Goal: Transaction & Acquisition: Purchase product/service

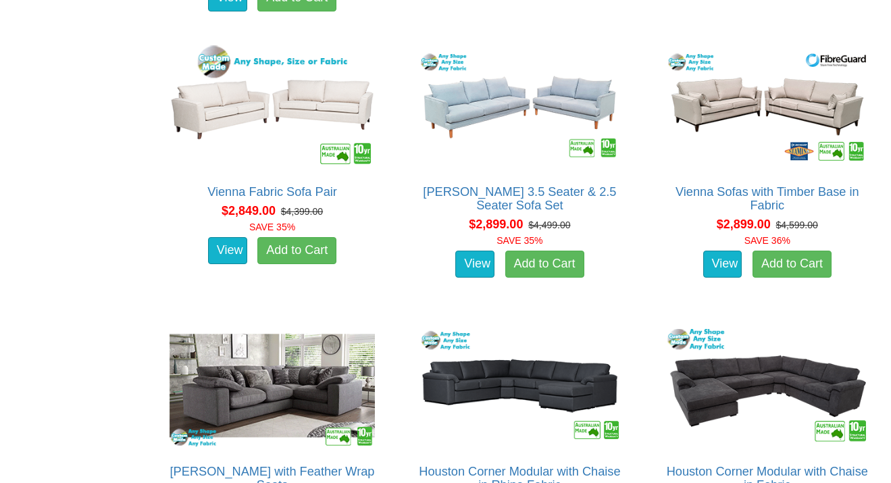
scroll to position [2451, 0]
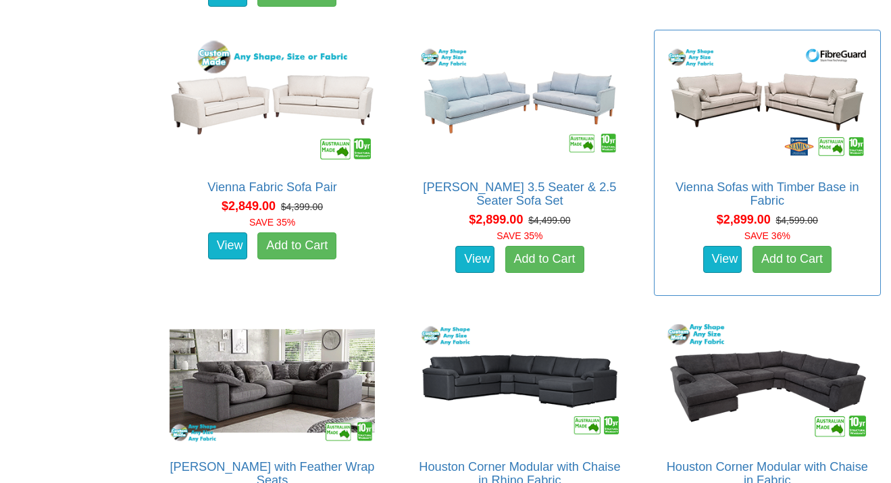
click at [758, 114] on img at bounding box center [767, 102] width 212 height 130
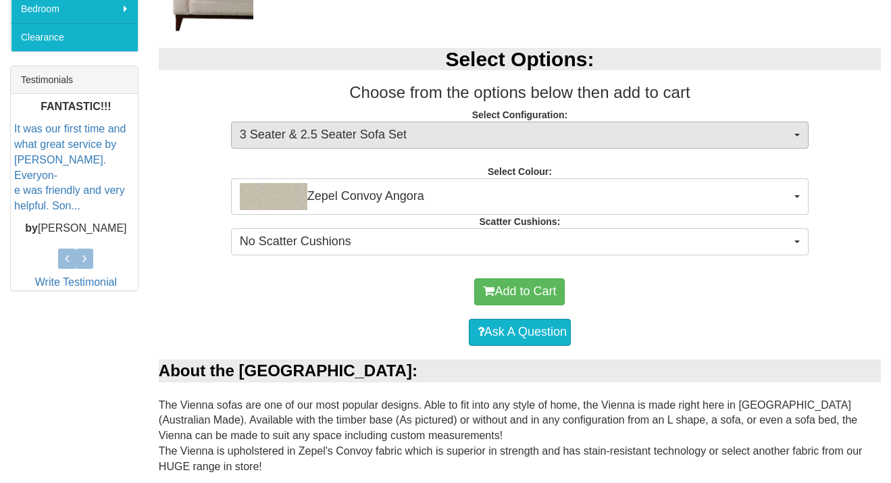
scroll to position [516, 0]
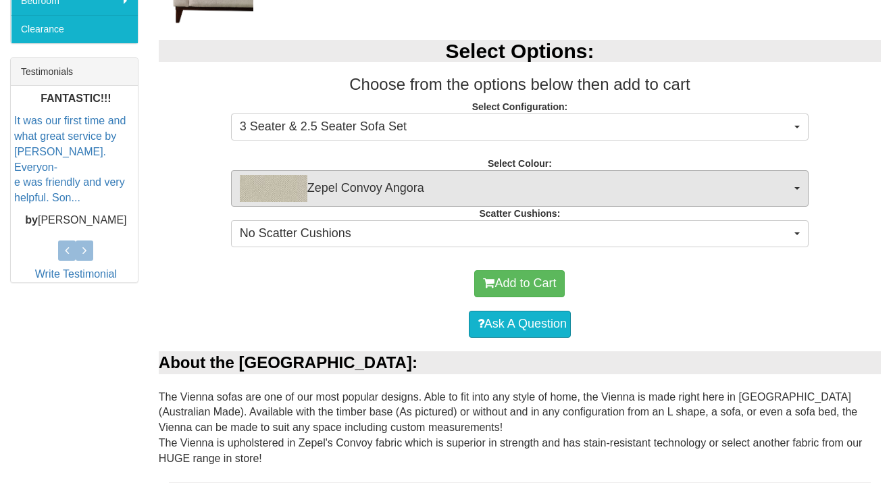
click at [405, 178] on span "Zepel Convoy Angora" at bounding box center [515, 188] width 551 height 27
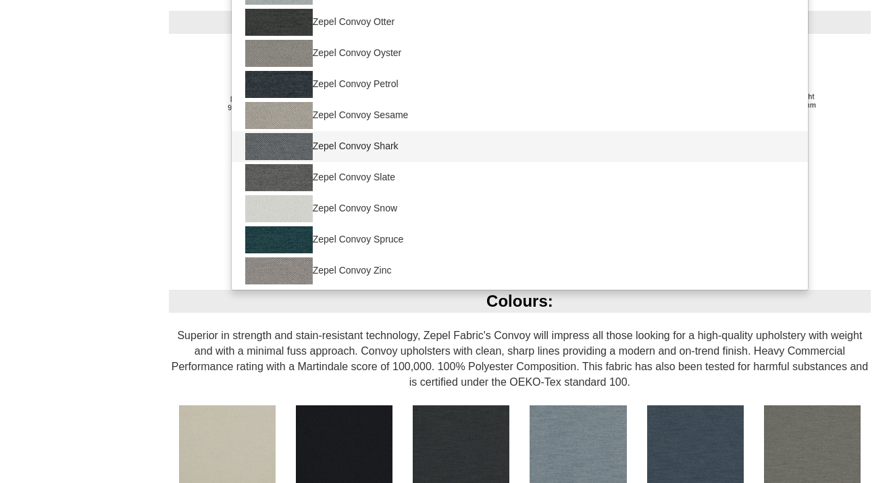
scroll to position [987, 0]
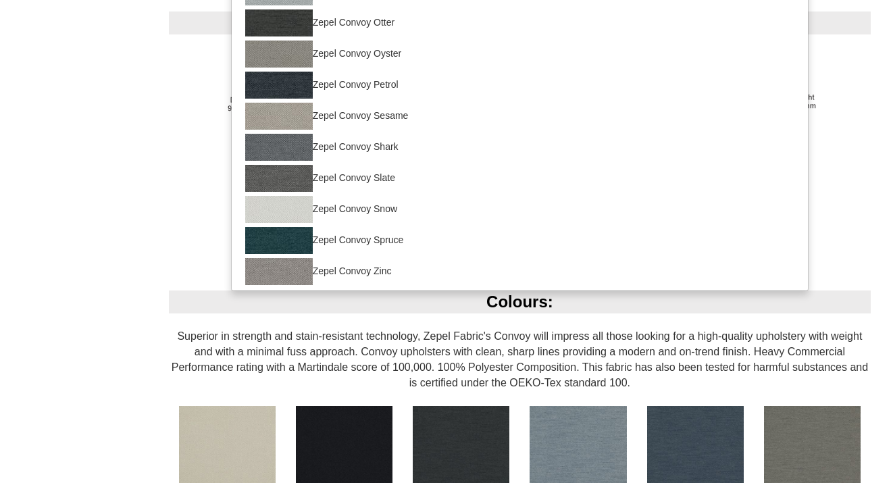
click at [120, 320] on div "Vienna Sofas with Timber Base in Fabric Was $4,599.00 NOW $2,899.00 You Save: 3…" at bounding box center [445, 234] width 891 height 2005
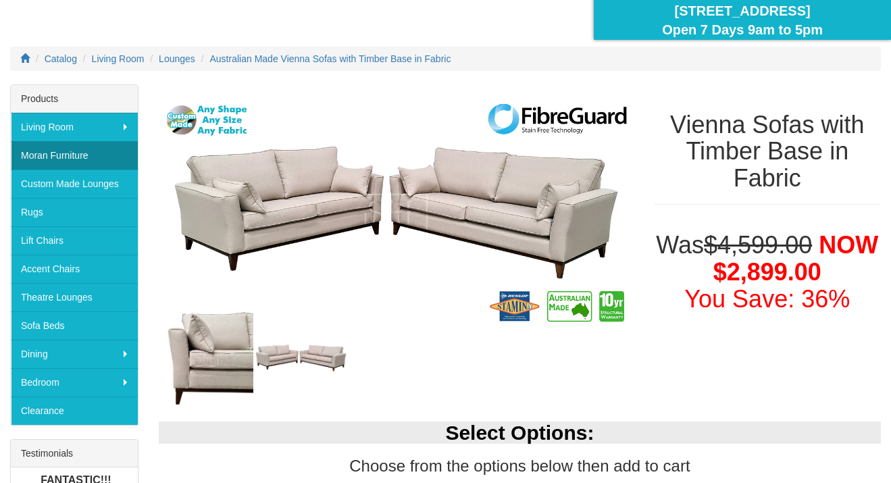
scroll to position [155, 0]
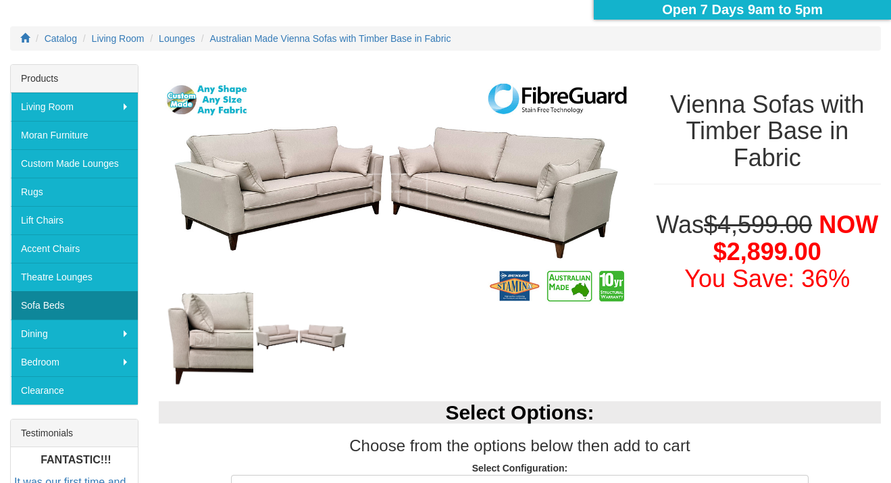
click at [80, 304] on link "Sofa Beds" at bounding box center [74, 305] width 127 height 28
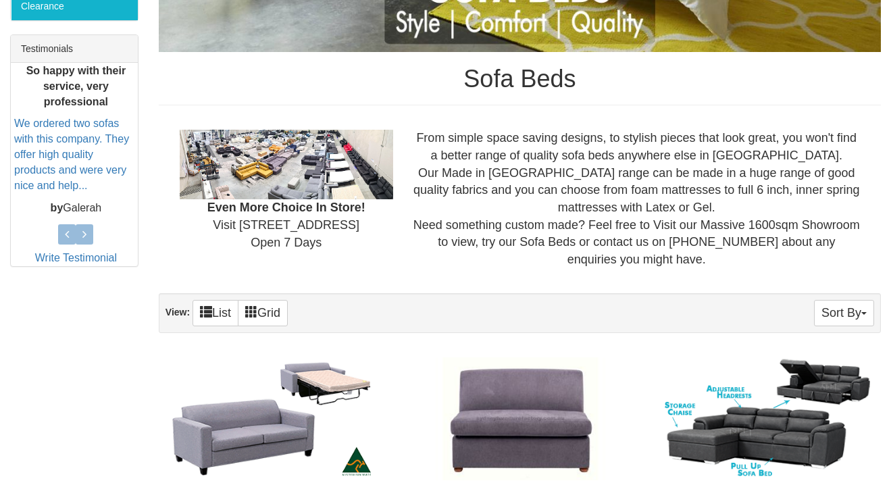
scroll to position [380, 0]
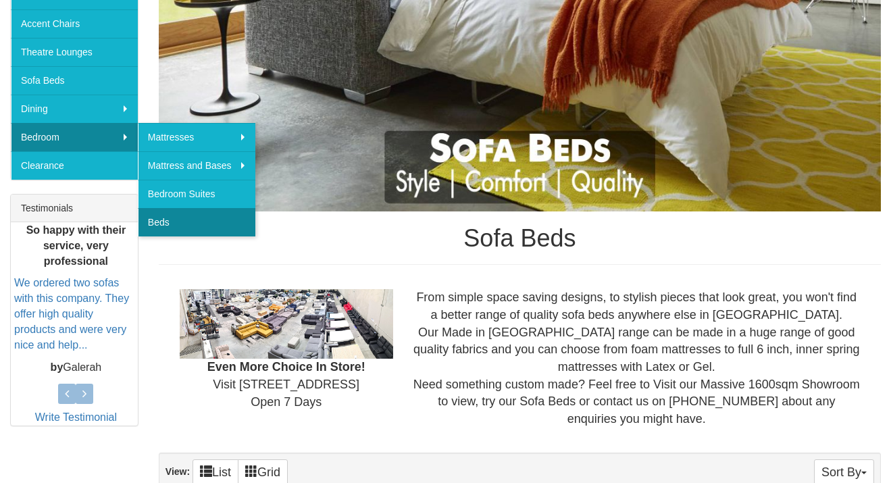
click at [203, 213] on link "Beds" at bounding box center [197, 222] width 118 height 28
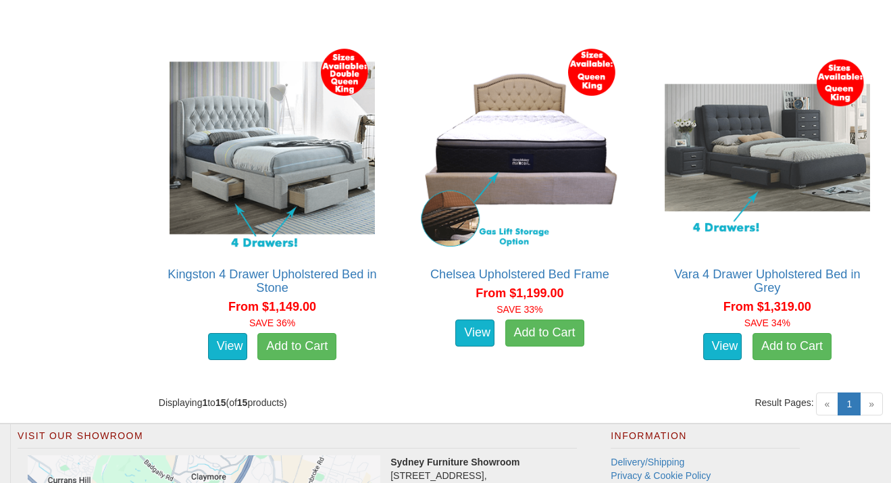
scroll to position [2141, 0]
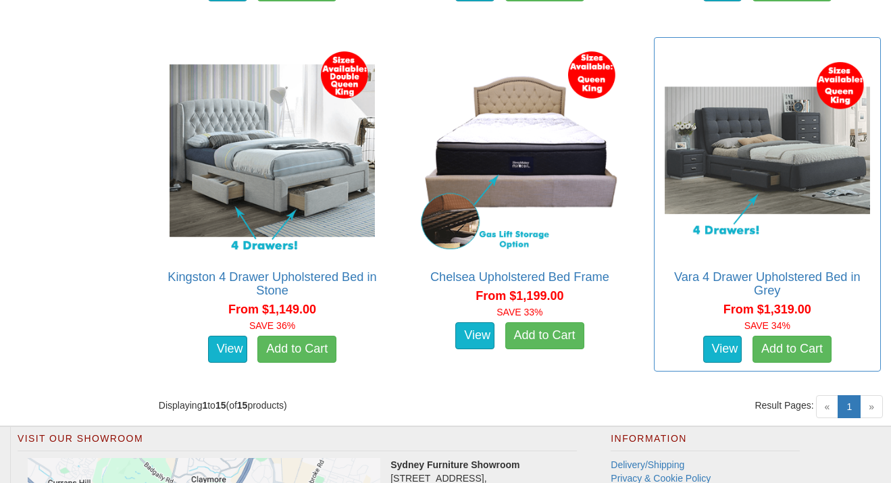
click at [751, 199] on img at bounding box center [767, 151] width 212 height 212
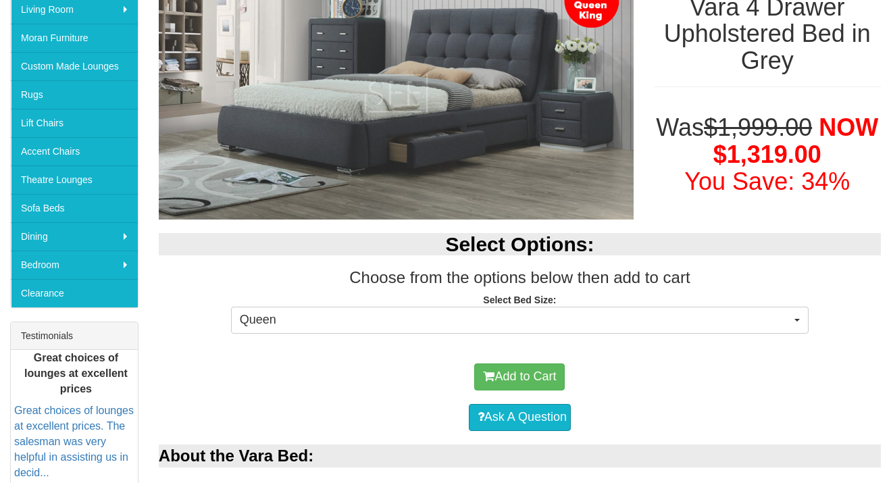
scroll to position [253, 0]
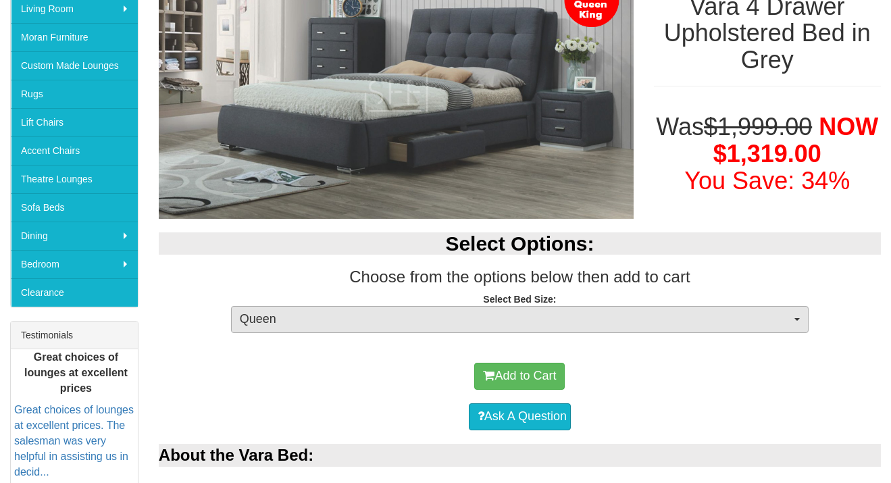
click at [573, 328] on button "Queen" at bounding box center [520, 319] width 578 height 27
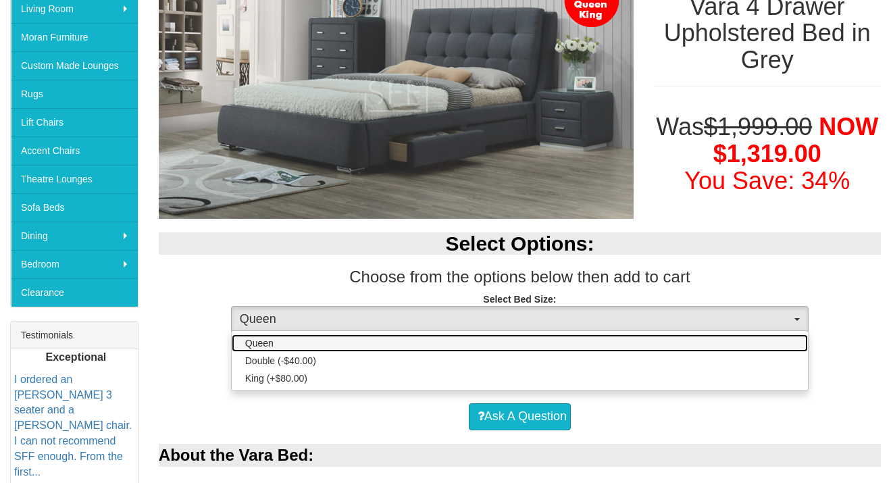
click at [574, 334] on link "Queen" at bounding box center [520, 343] width 576 height 18
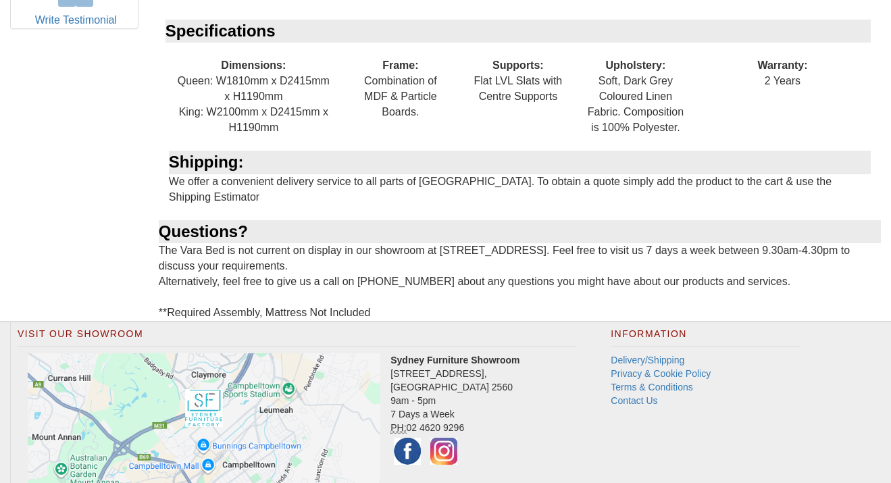
scroll to position [782, 0]
